Goal: Task Accomplishment & Management: Manage account settings

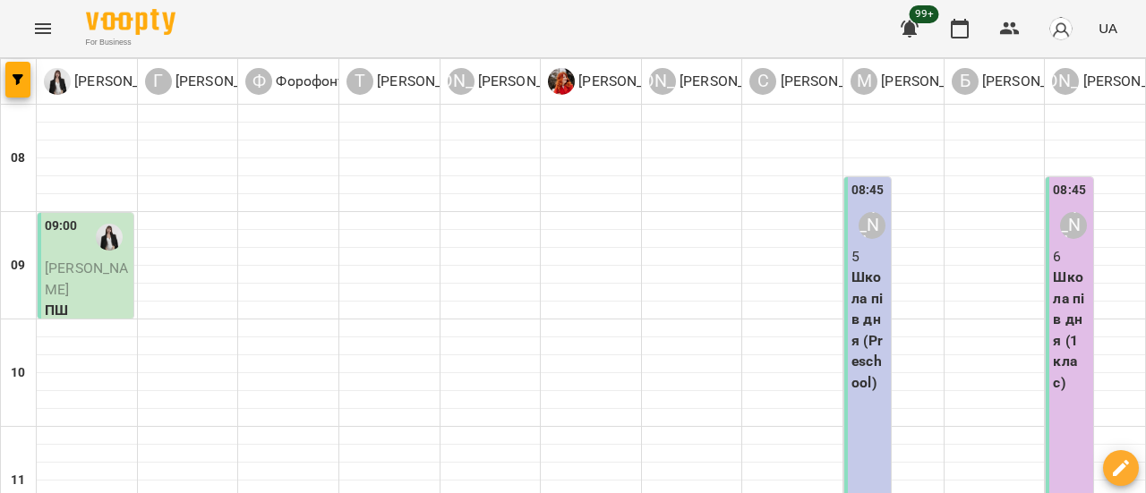
scroll to position [716, 0]
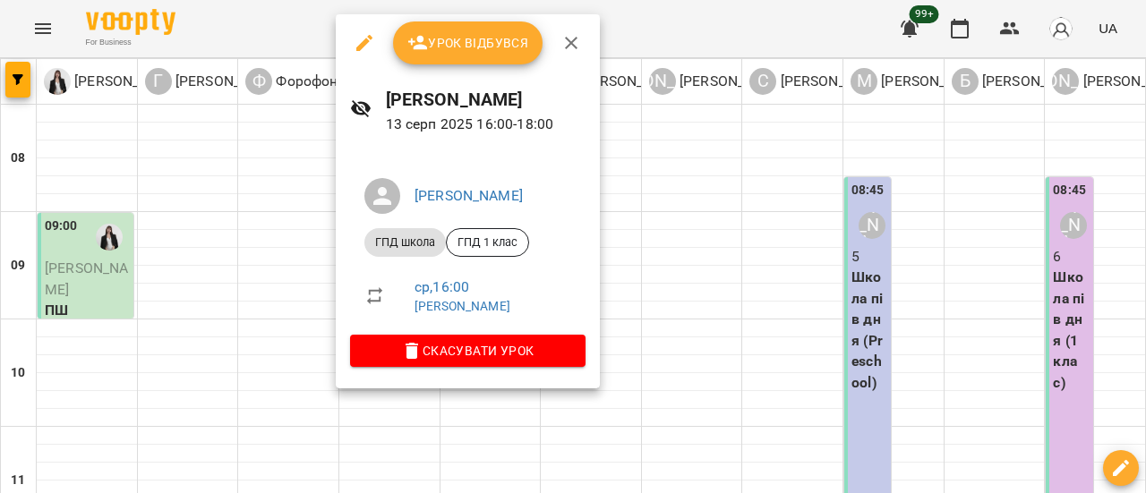
click at [454, 51] on span "Урок відбувся" at bounding box center [468, 42] width 122 height 21
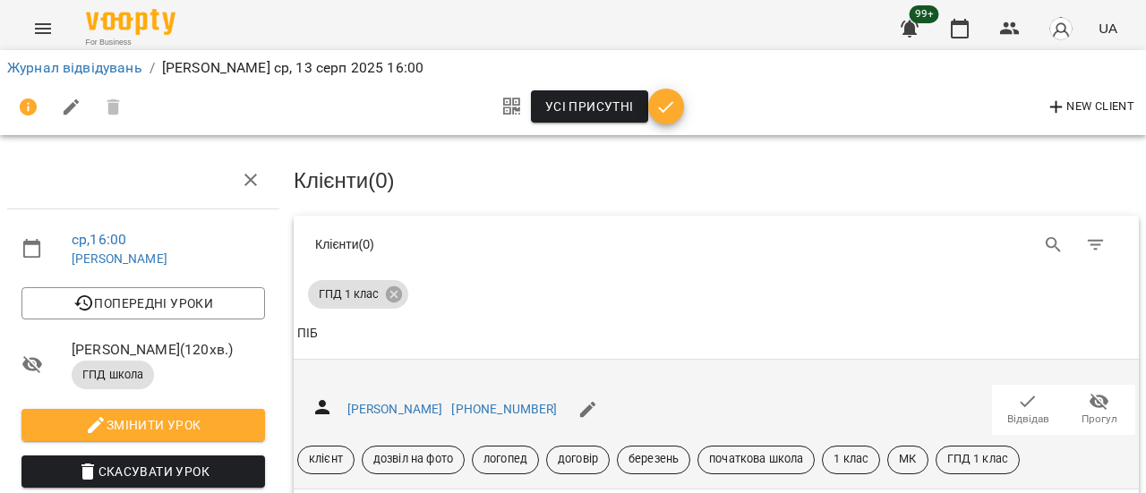
scroll to position [179, 0]
click at [1022, 412] on span "Відвідав" at bounding box center [1028, 419] width 42 height 15
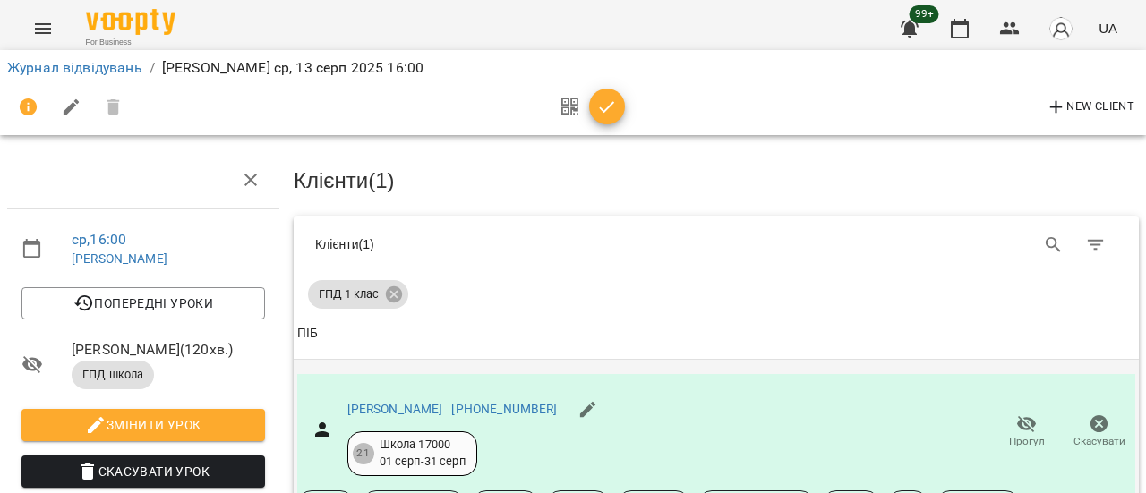
scroll to position [358, 0]
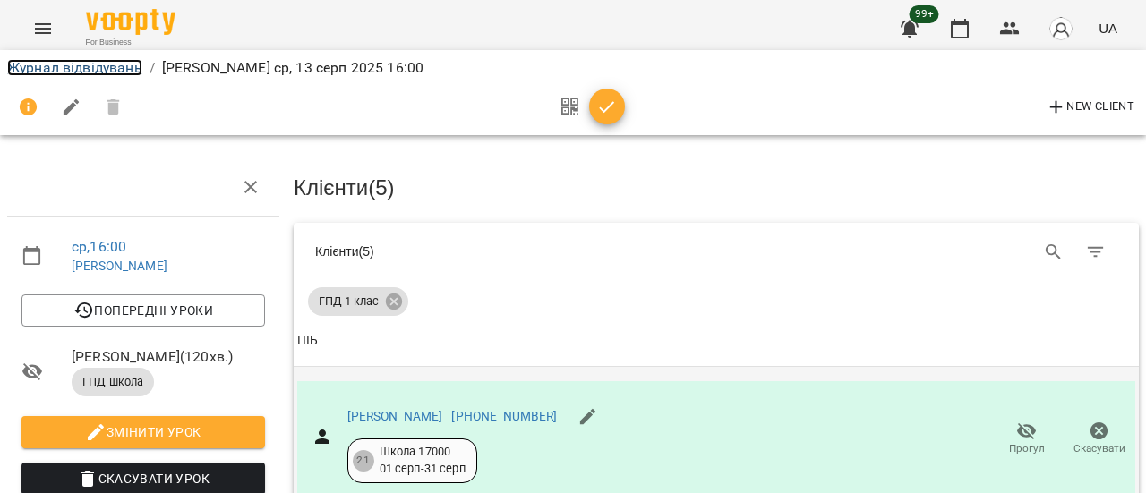
click at [118, 73] on link "Журнал відвідувань" at bounding box center [74, 67] width 135 height 17
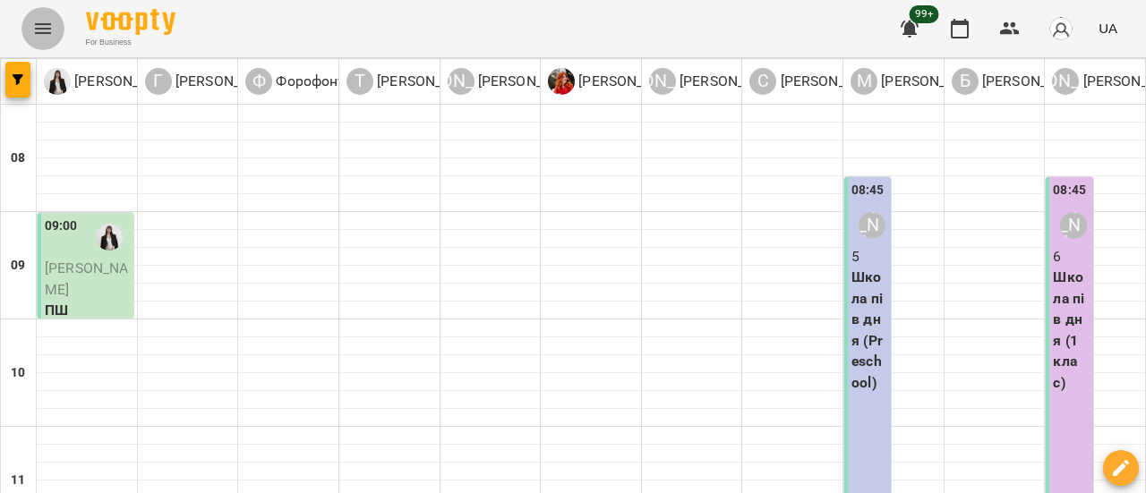
click at [50, 26] on icon "Menu" at bounding box center [42, 28] width 21 height 21
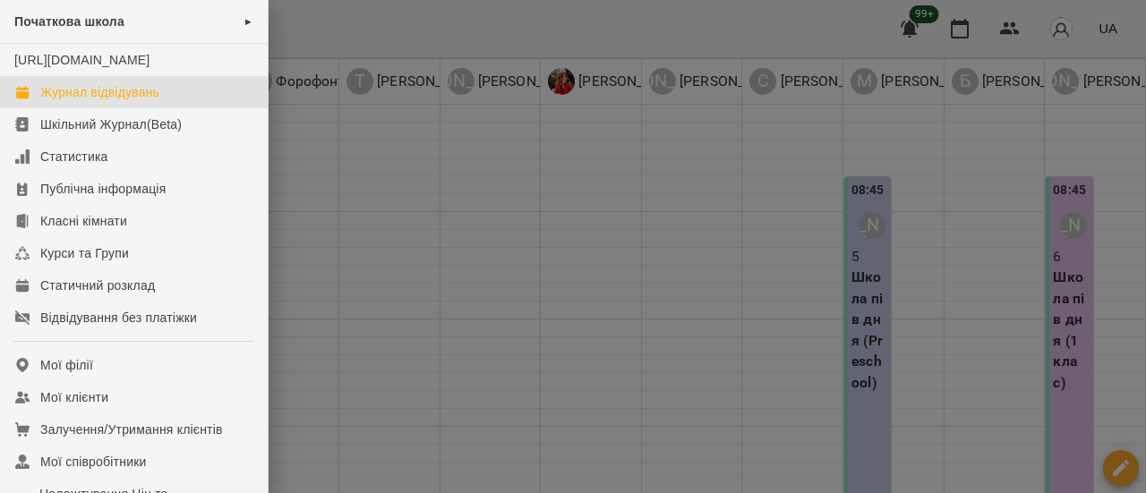
click at [100, 101] on div "Журнал відвідувань" at bounding box center [99, 92] width 119 height 18
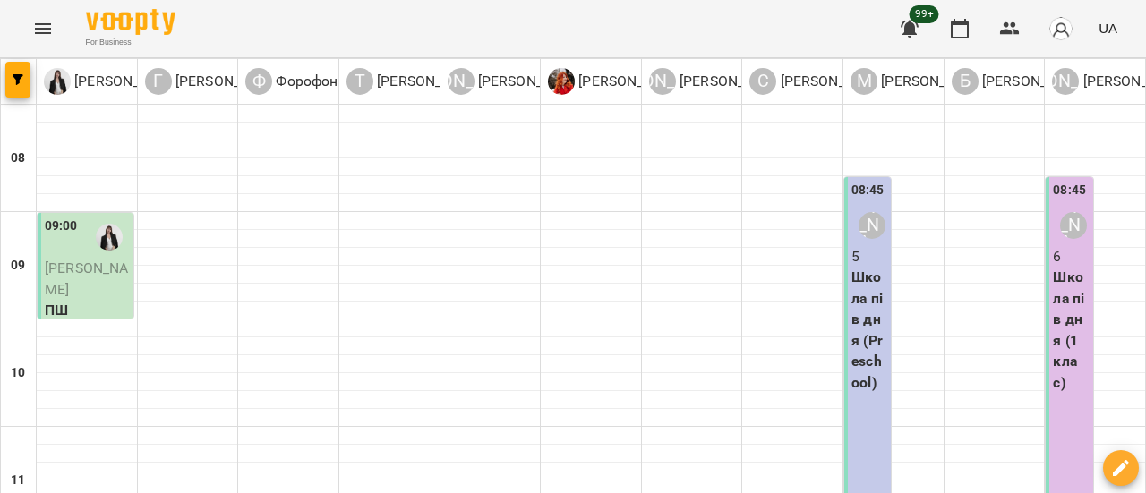
scroll to position [358, 0]
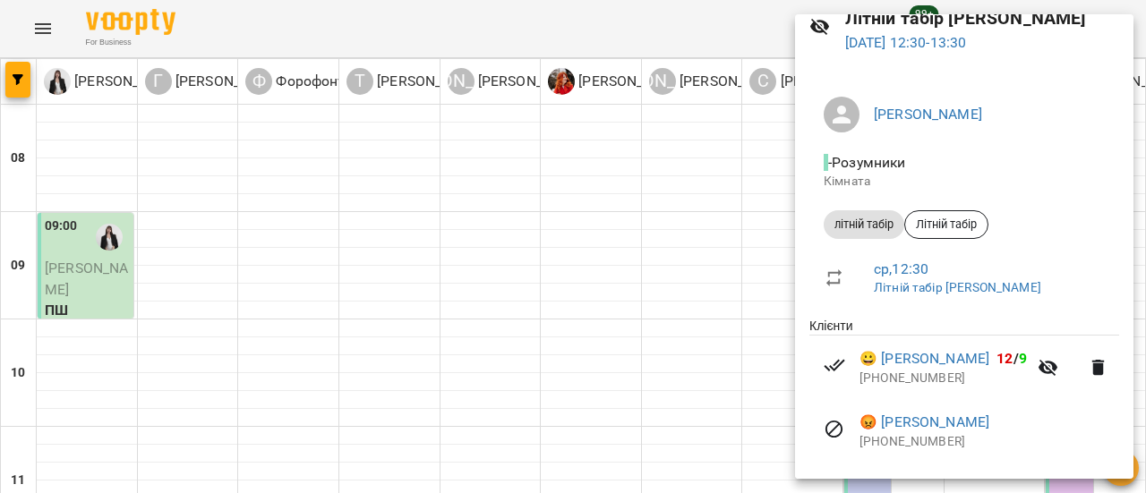
scroll to position [0, 0]
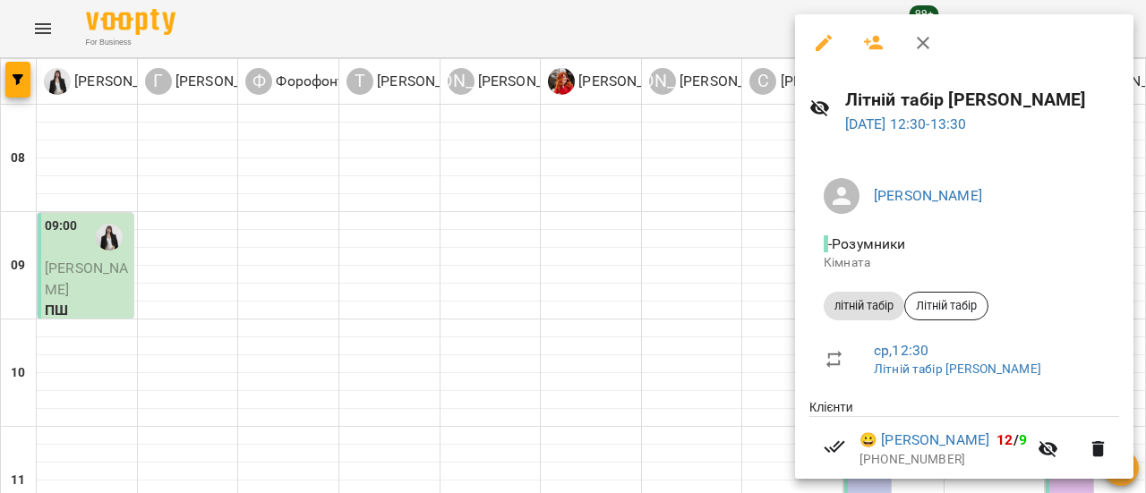
click at [920, 37] on icon "button" at bounding box center [922, 42] width 21 height 21
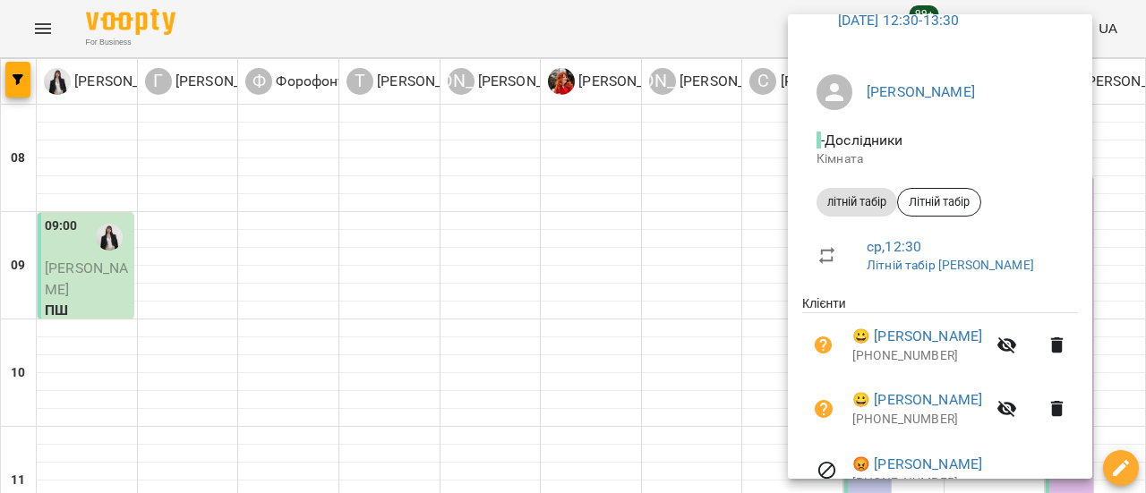
scroll to position [192, 0]
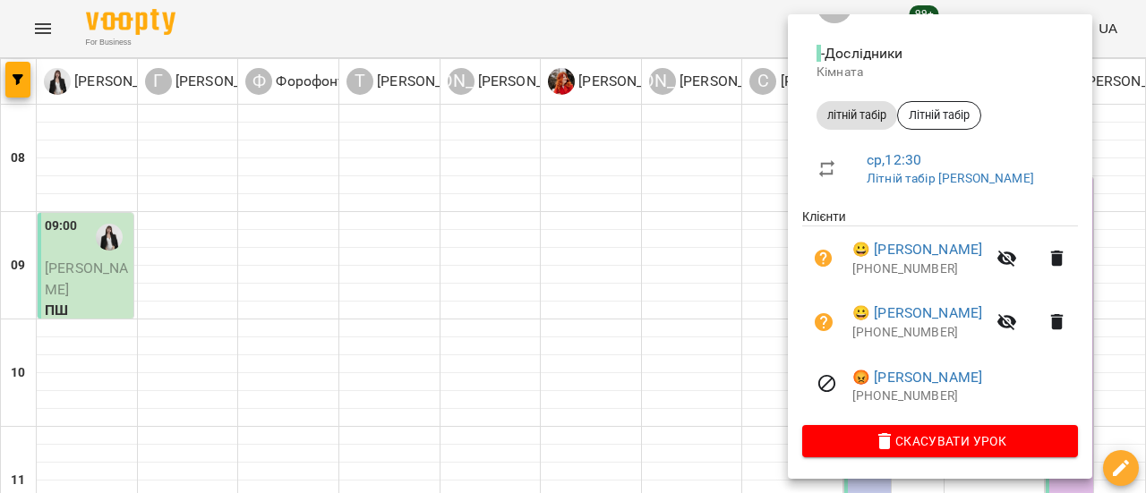
click at [43, 36] on div at bounding box center [573, 246] width 1146 height 493
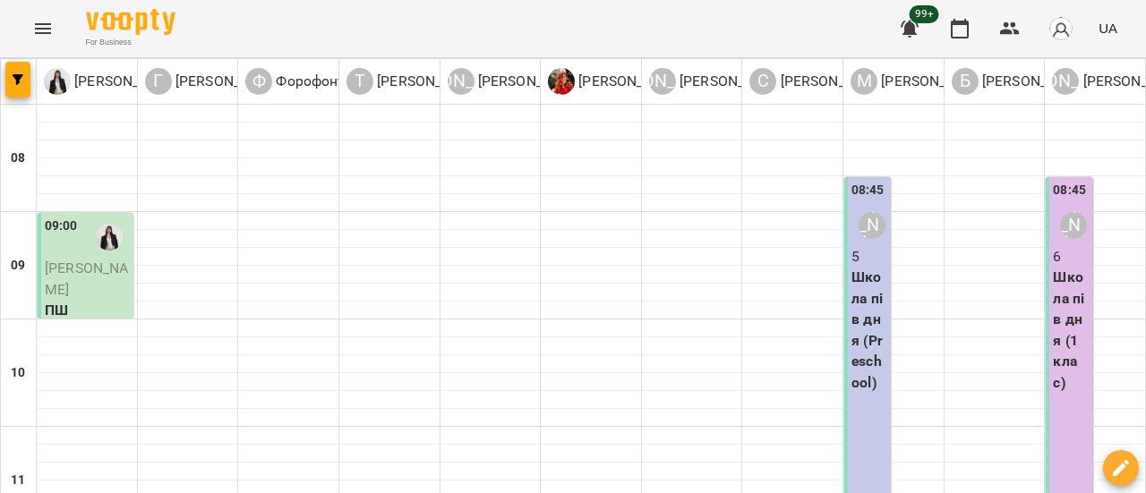
click at [41, 27] on icon "Menu" at bounding box center [42, 28] width 21 height 21
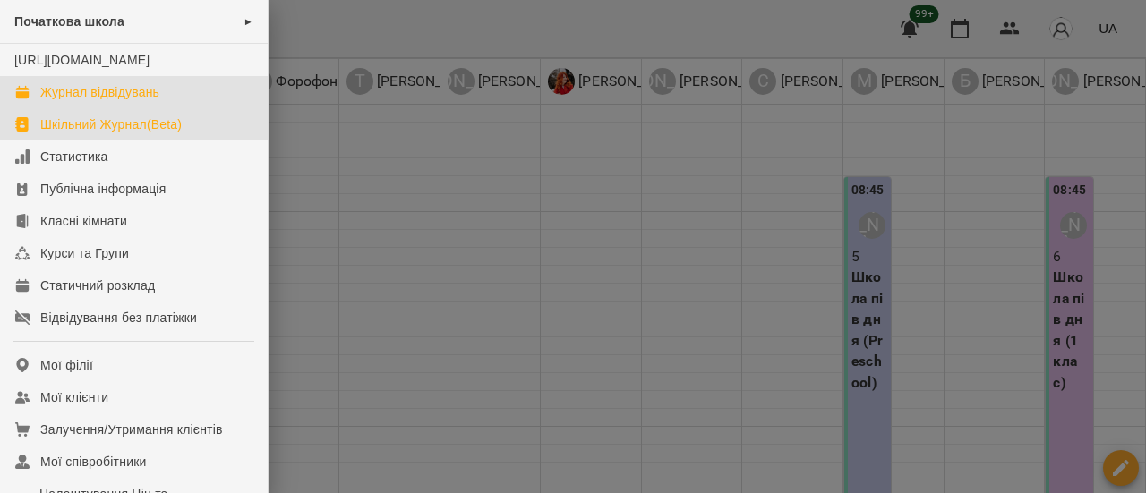
click at [77, 133] on div "Шкільний Журнал(Beta)" at bounding box center [110, 124] width 141 height 18
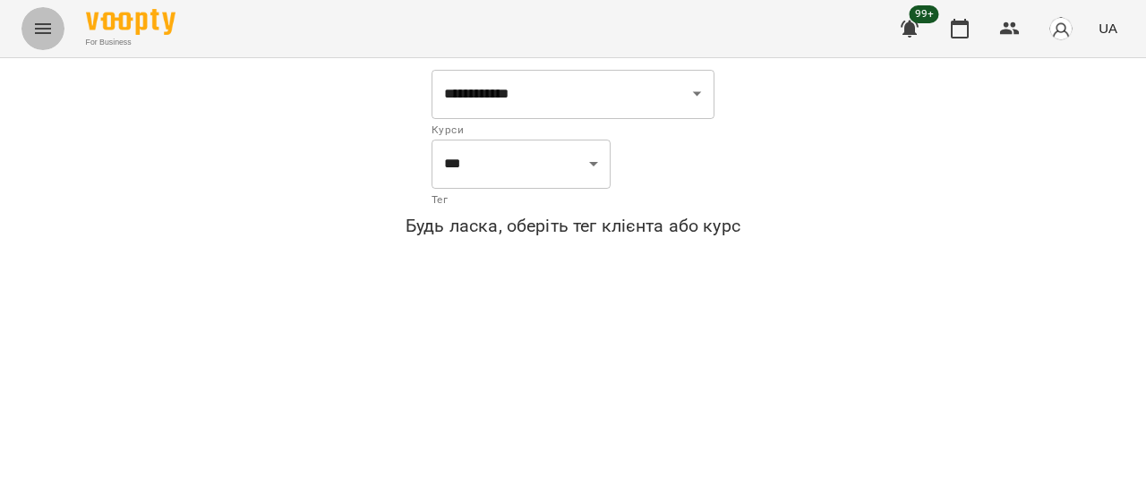
click at [44, 30] on icon "Menu" at bounding box center [42, 28] width 21 height 21
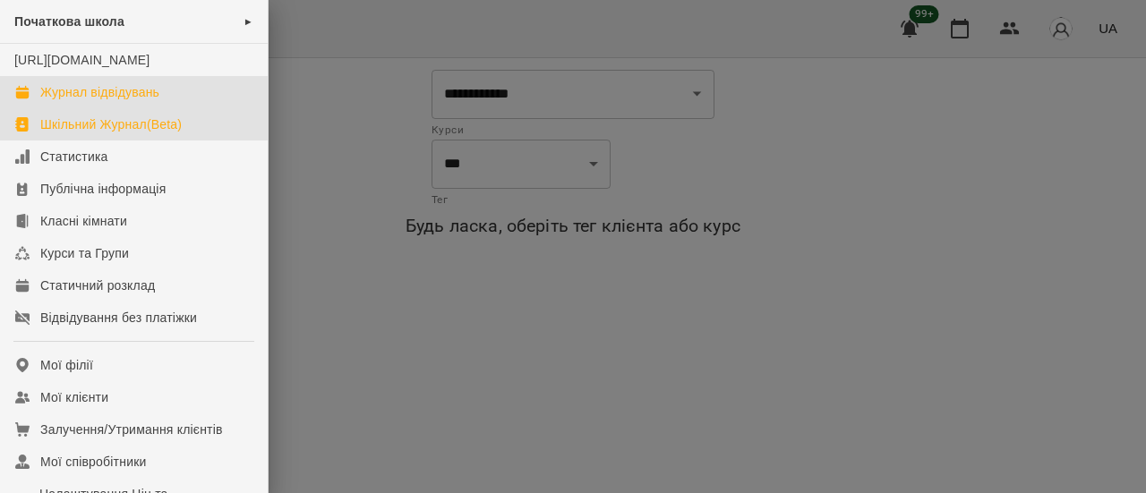
click at [66, 101] on div "Журнал відвідувань" at bounding box center [99, 92] width 119 height 18
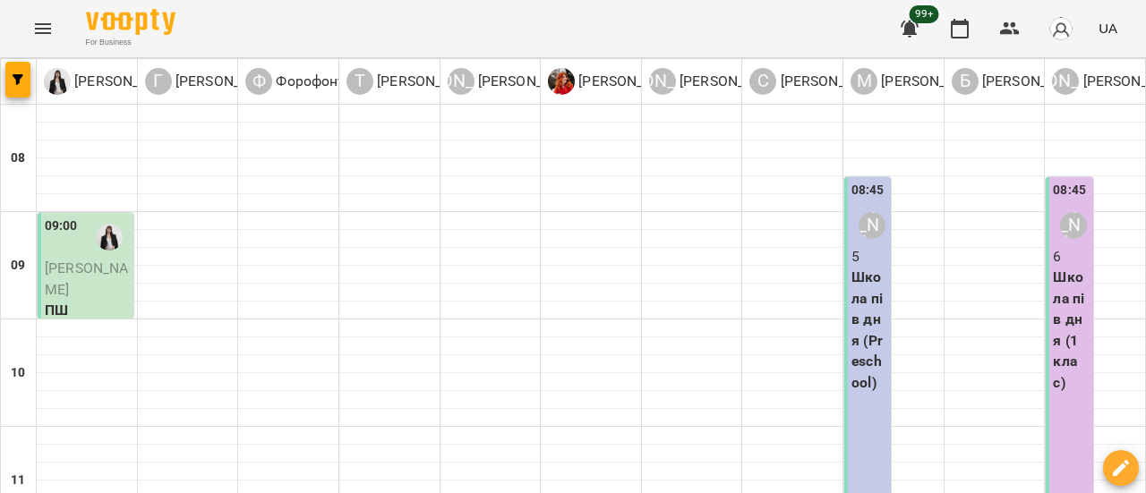
scroll to position [358, 0]
